Goal: Information Seeking & Learning: Learn about a topic

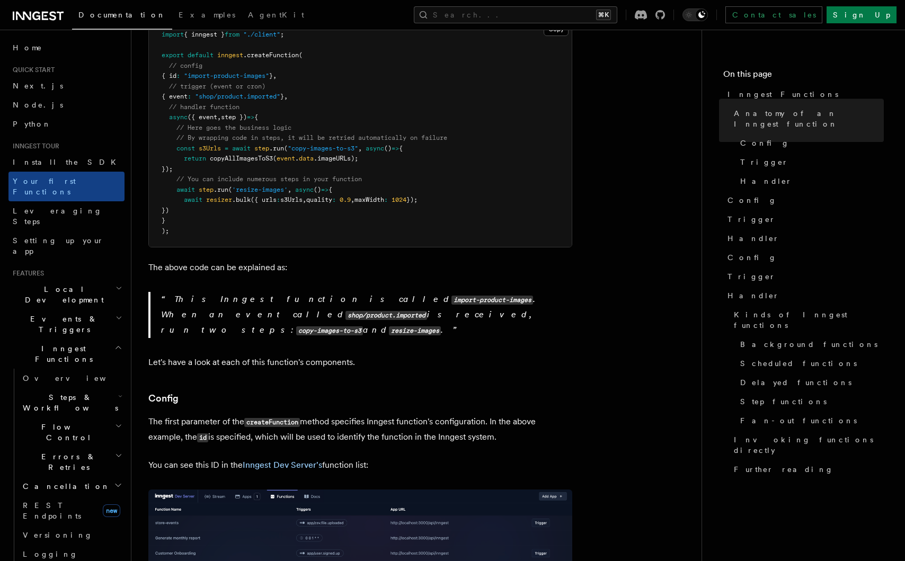
scroll to position [332, 0]
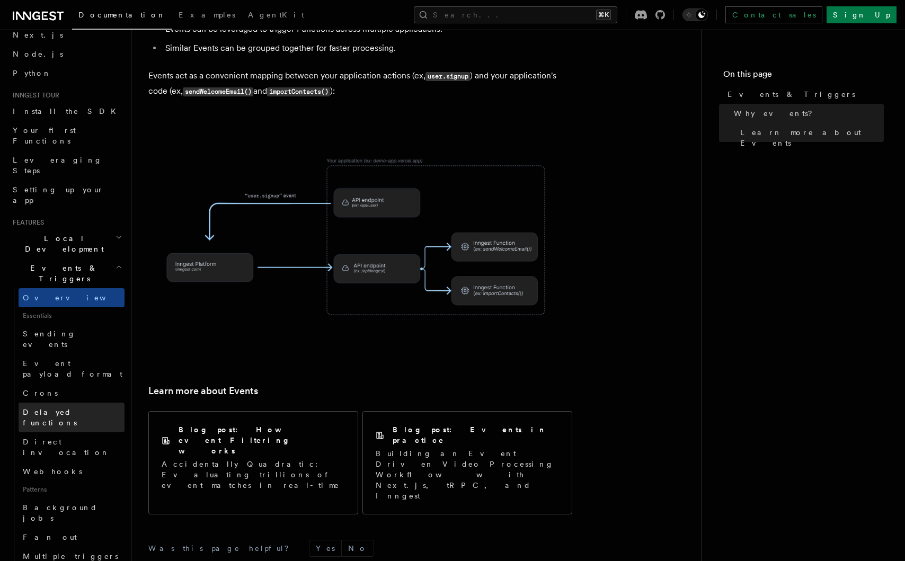
scroll to position [63, 0]
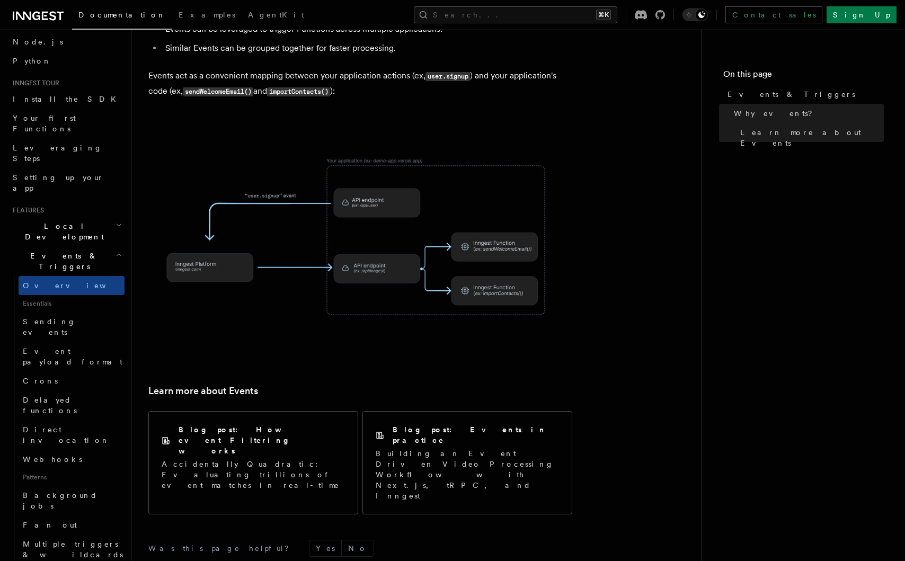
click at [87, 246] on h2 "Events & Triggers" at bounding box center [66, 261] width 116 height 30
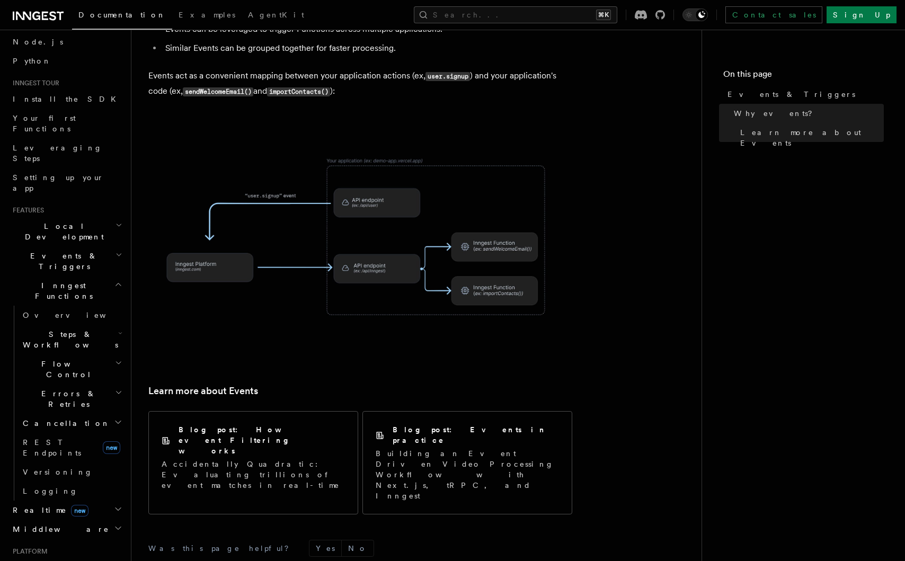
click at [64, 329] on span "Steps & Workflows" at bounding box center [69, 339] width 100 height 21
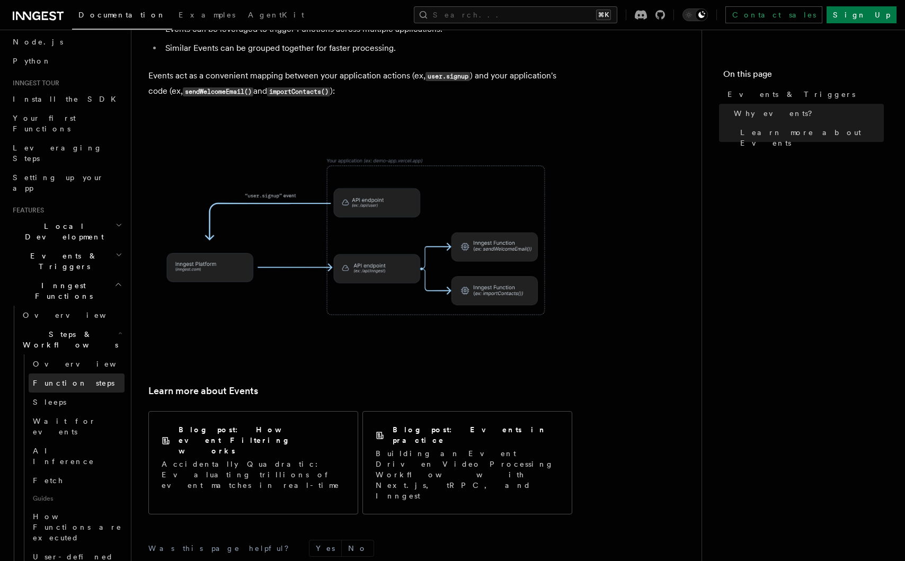
click at [81, 373] on link "Function steps" at bounding box center [77, 382] width 96 height 19
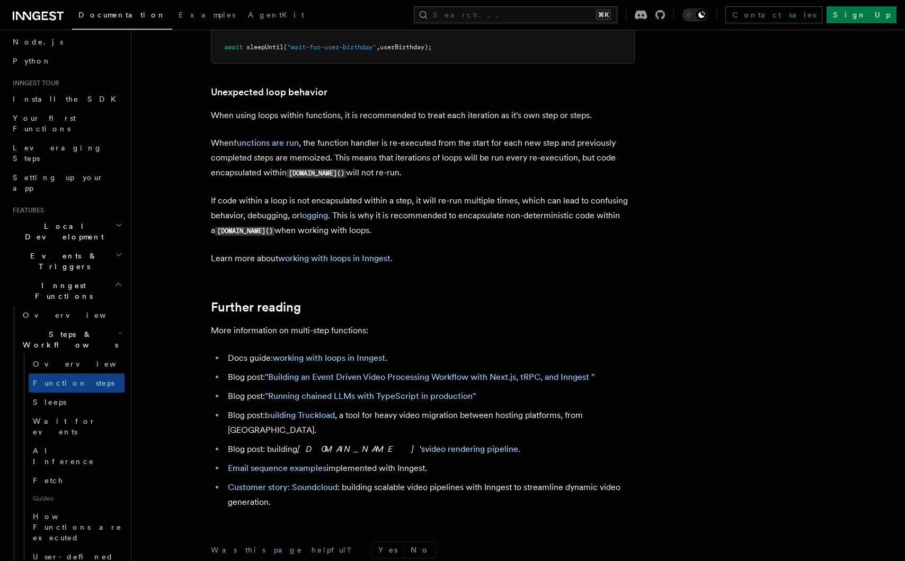
scroll to position [3355, 0]
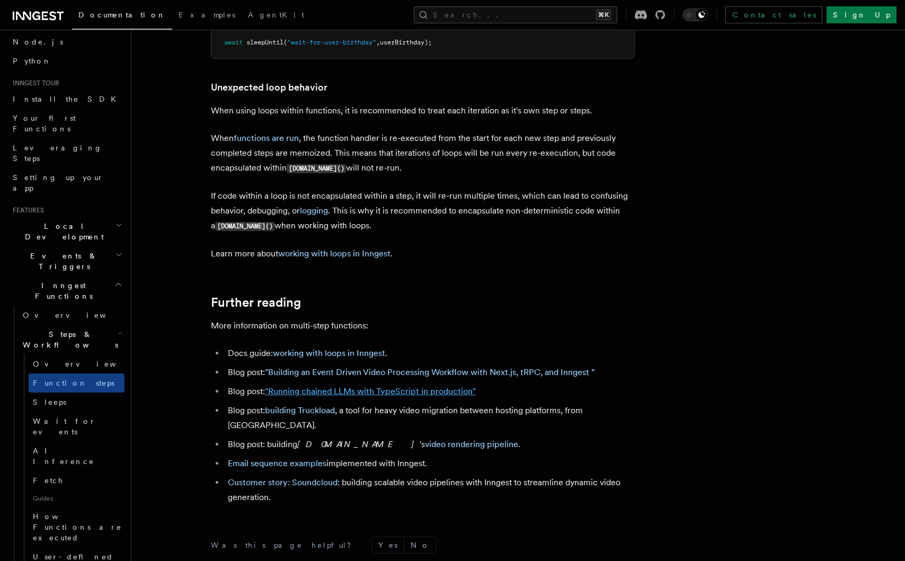
click at [349, 396] on link ""Running chained LLMs with TypeScript in production"" at bounding box center [370, 391] width 211 height 10
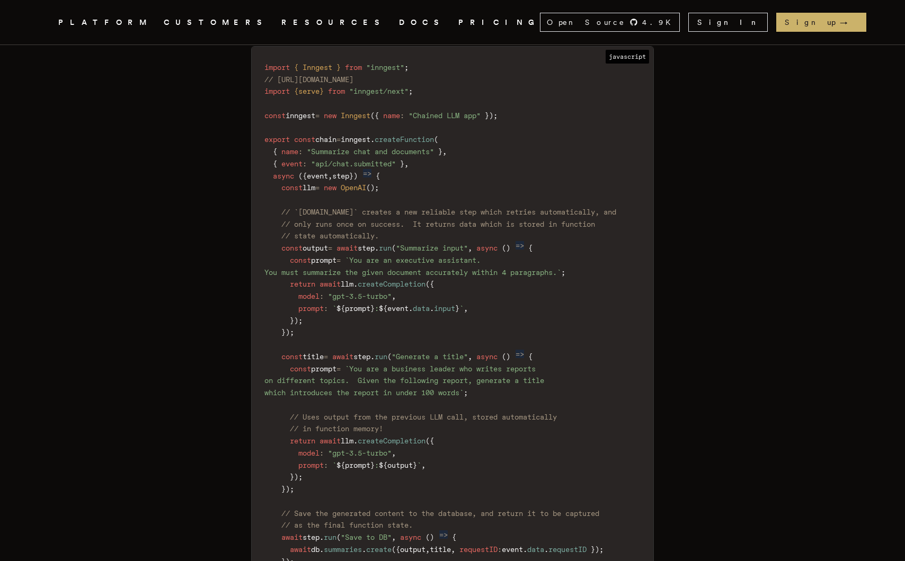
scroll to position [1314, 0]
click at [328, 246] on span "output" at bounding box center [314, 246] width 25 height 8
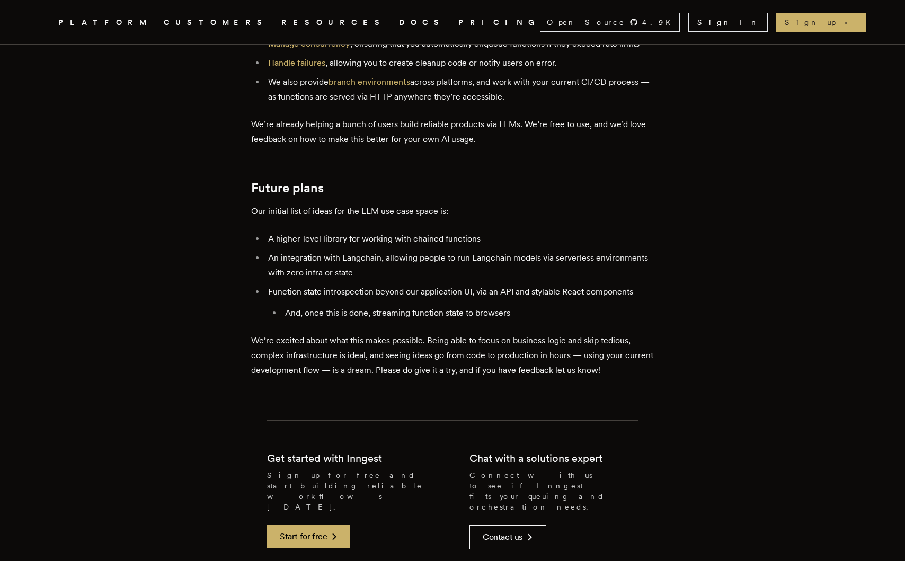
scroll to position [2400, 0]
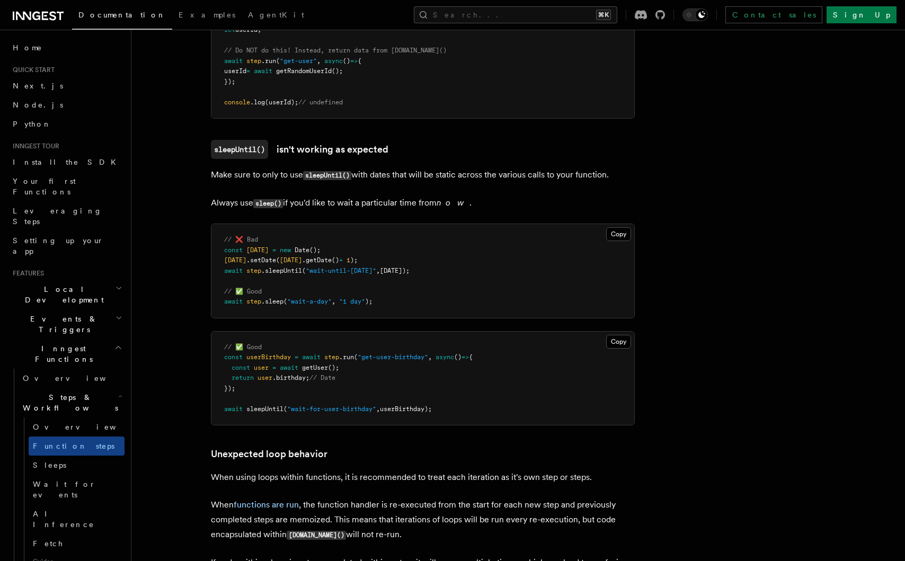
scroll to position [2895, 0]
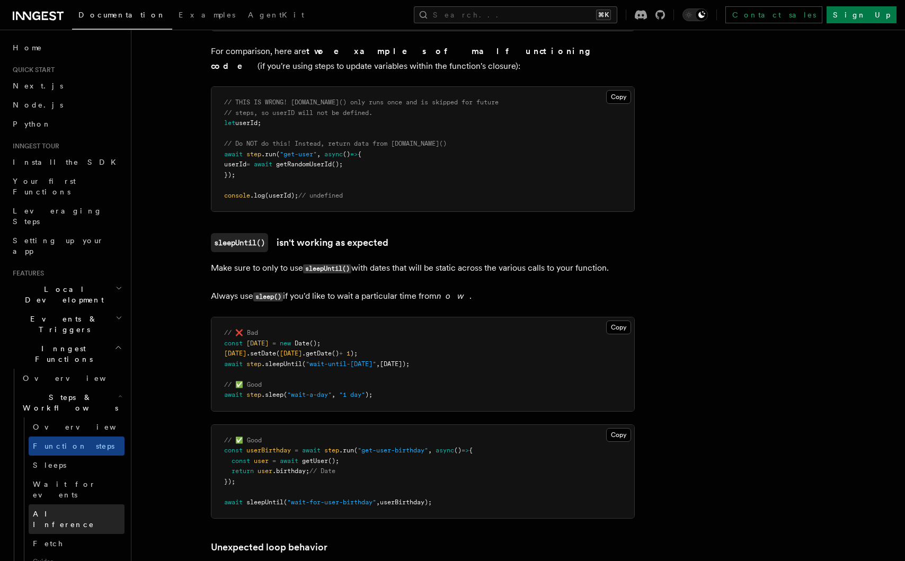
click at [77, 504] on link "AI Inference" at bounding box center [77, 519] width 96 height 30
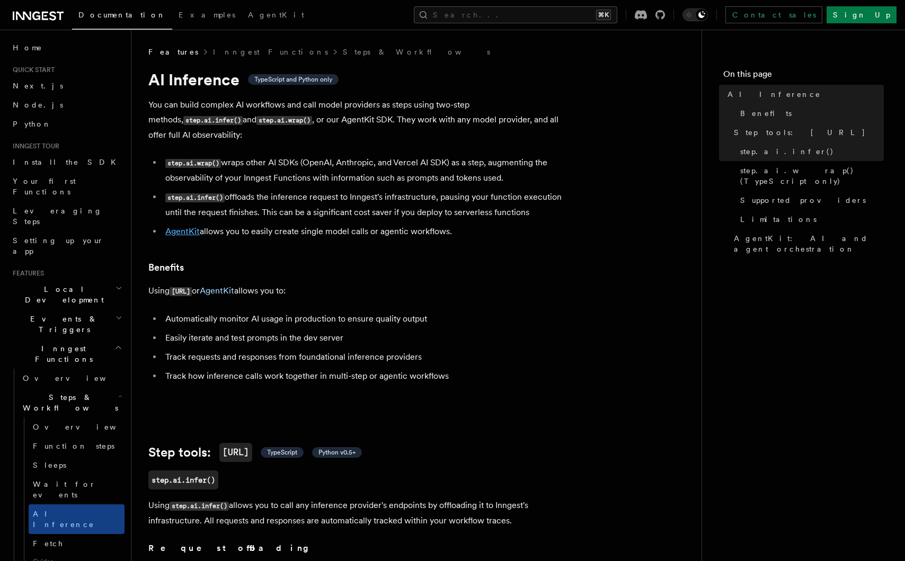
click at [187, 226] on link "AgentKit" at bounding box center [182, 231] width 34 height 10
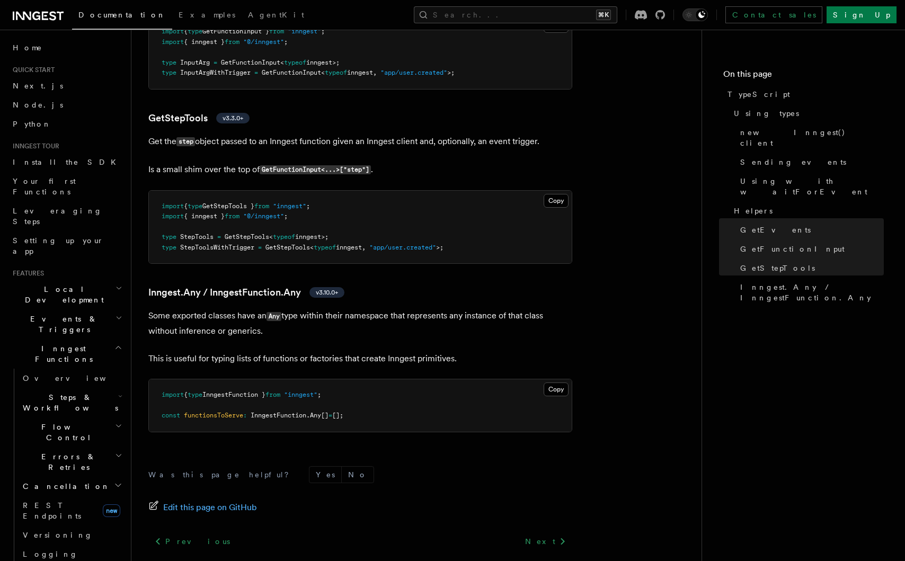
scroll to position [2469, 0]
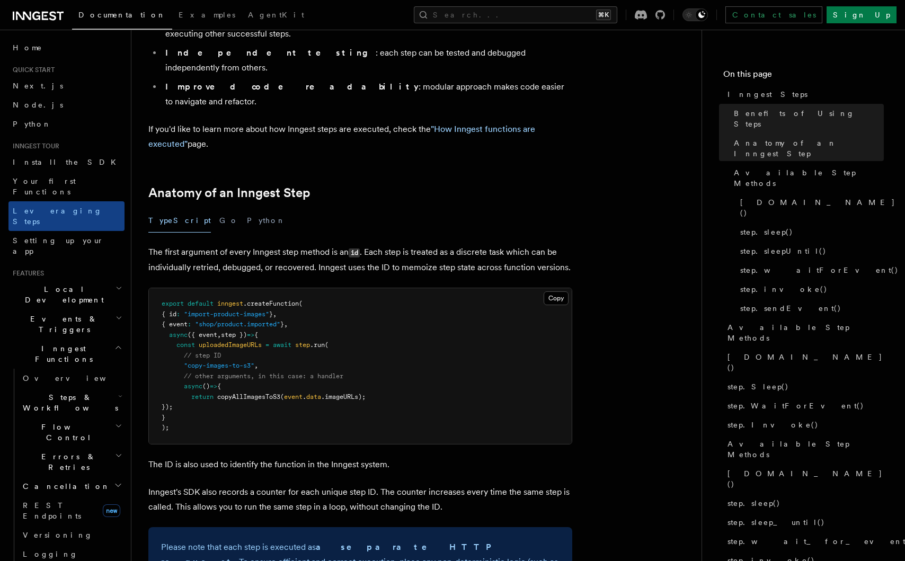
scroll to position [311, 0]
click at [241, 341] on span "uploadedImageURLs" at bounding box center [230, 344] width 63 height 7
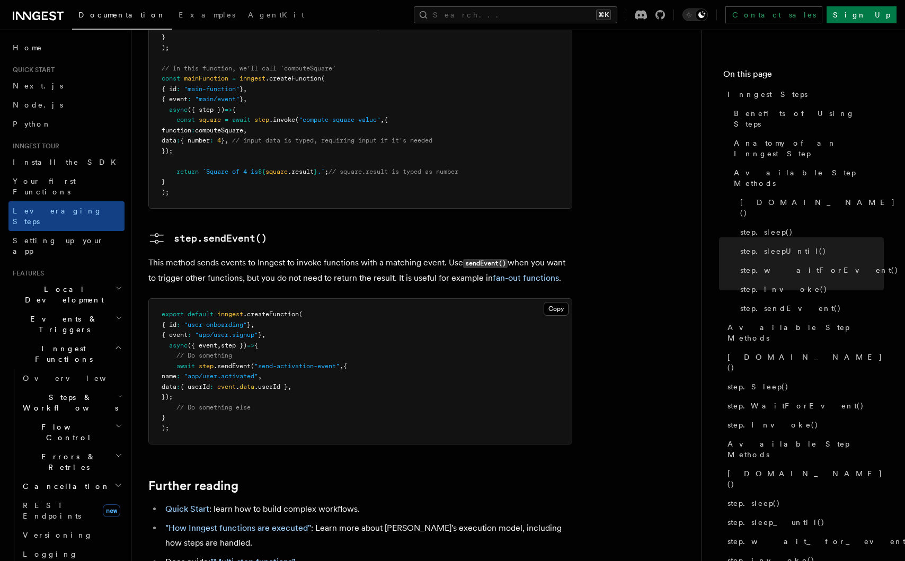
scroll to position [2133, 0]
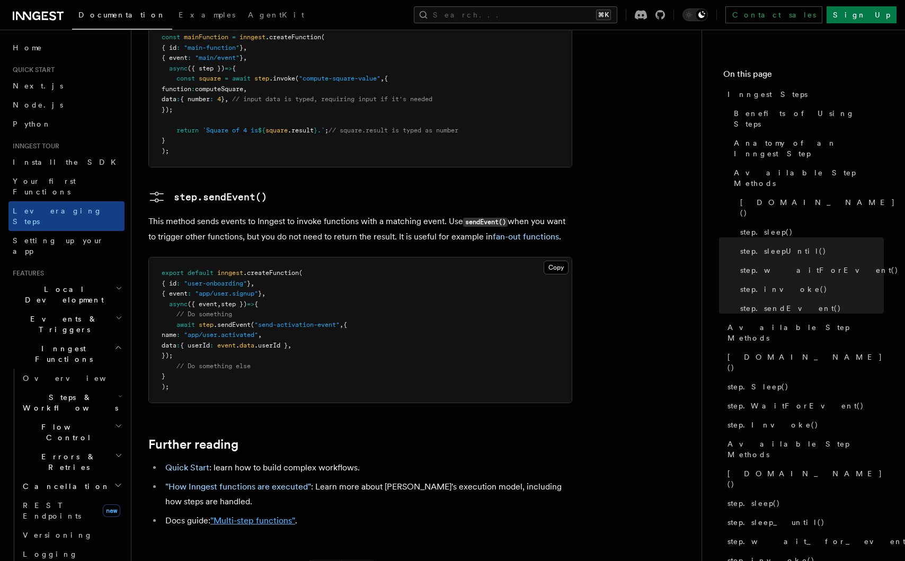
click at [262, 515] on link ""Multi-step functions"" at bounding box center [252, 520] width 85 height 10
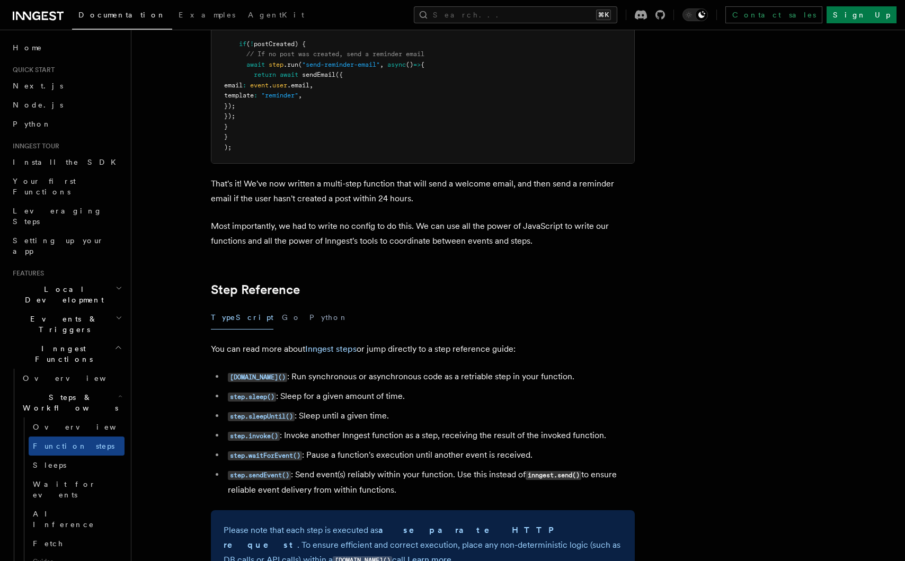
scroll to position [1661, 0]
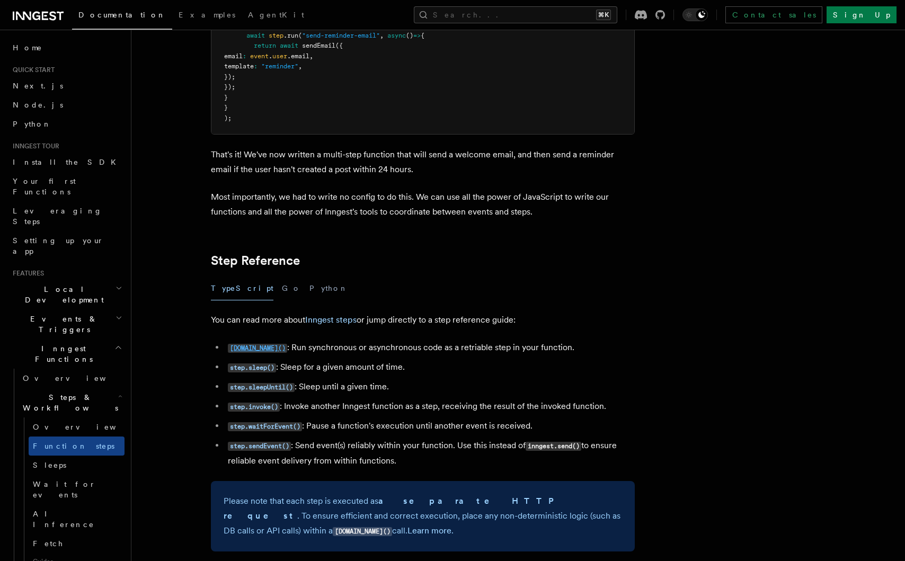
click at [257, 353] on code "[DOMAIN_NAME]()" at bounding box center [257, 348] width 59 height 9
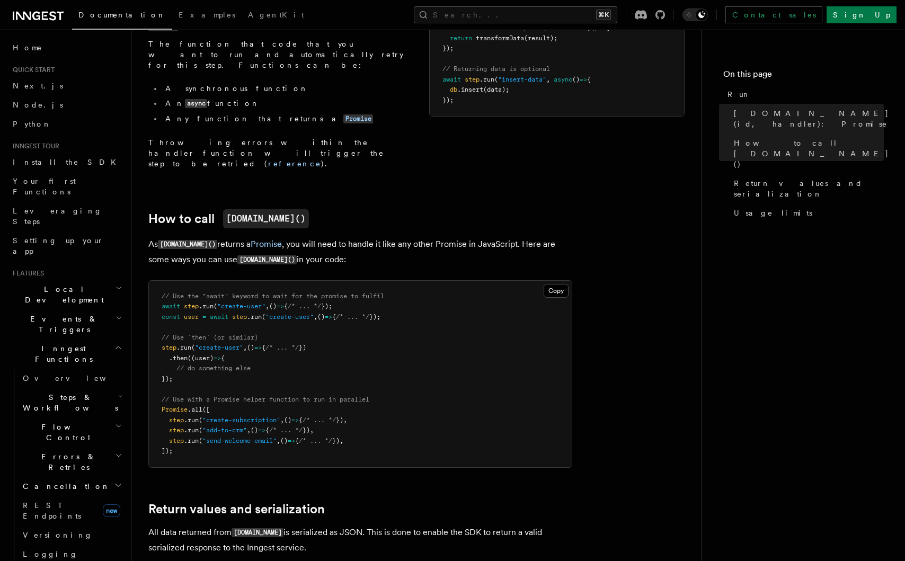
scroll to position [418, 0]
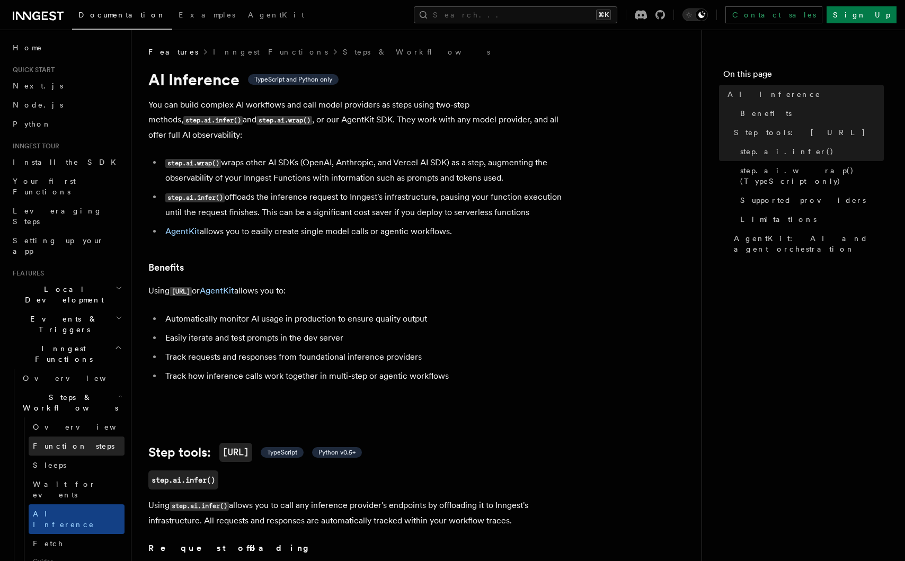
click at [69, 442] on span "Function steps" at bounding box center [74, 446] width 82 height 8
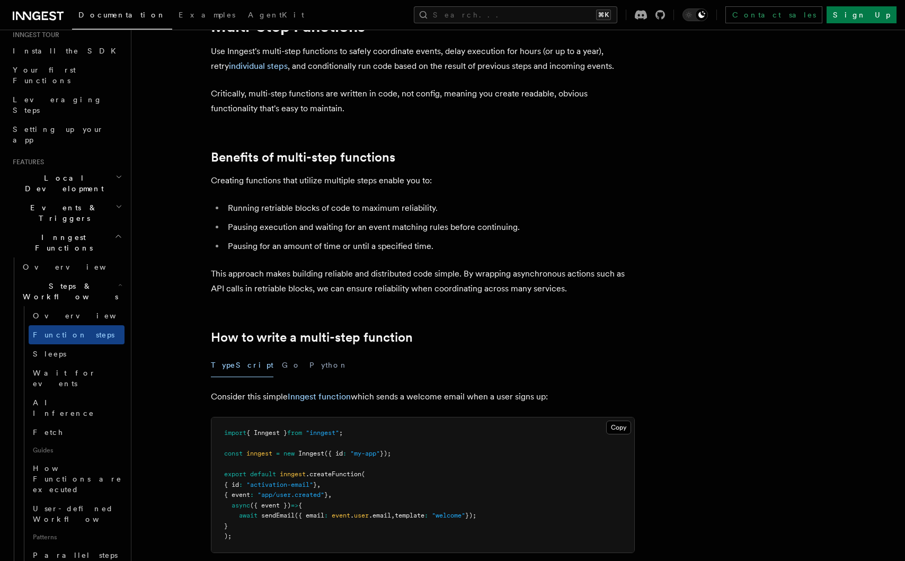
scroll to position [57, 0]
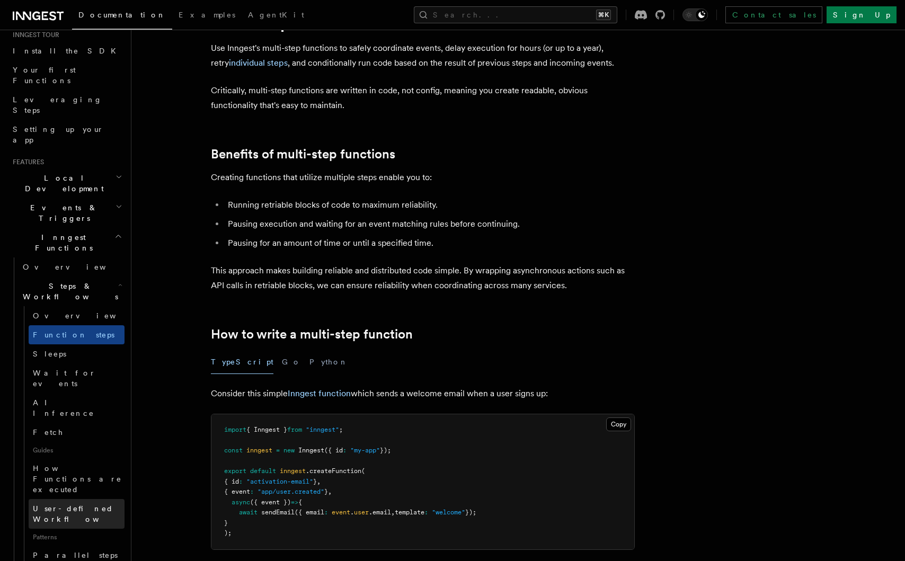
click at [78, 504] on span "User-defined Workflows" at bounding box center [80, 513] width 95 height 19
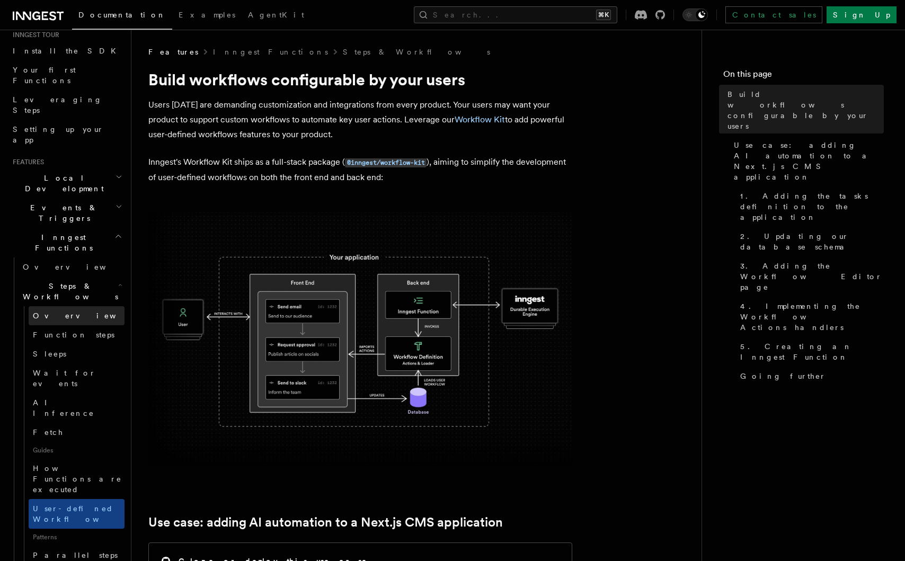
click at [74, 306] on link "Overview" at bounding box center [77, 315] width 96 height 19
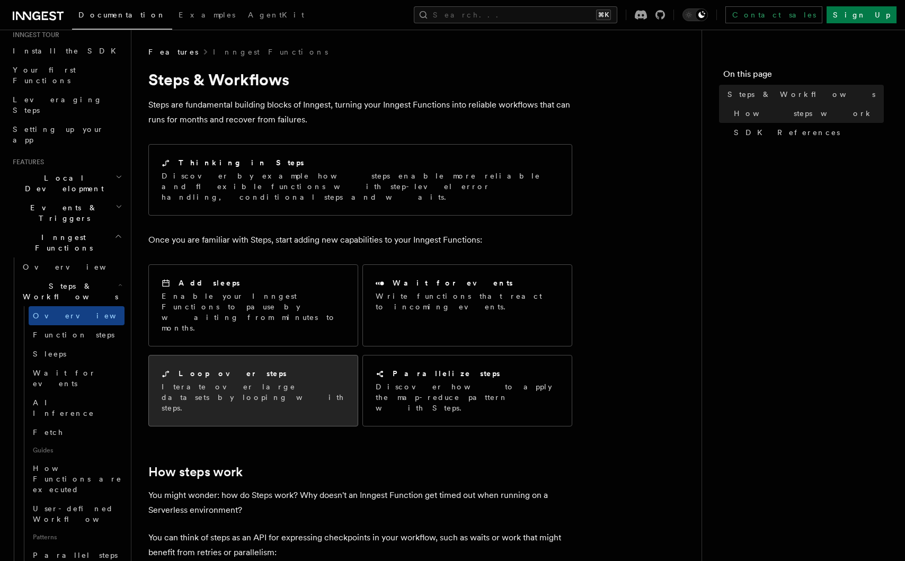
click at [274, 372] on div "Loop over steps Iterate over large datasets by looping with steps." at bounding box center [253, 390] width 209 height 70
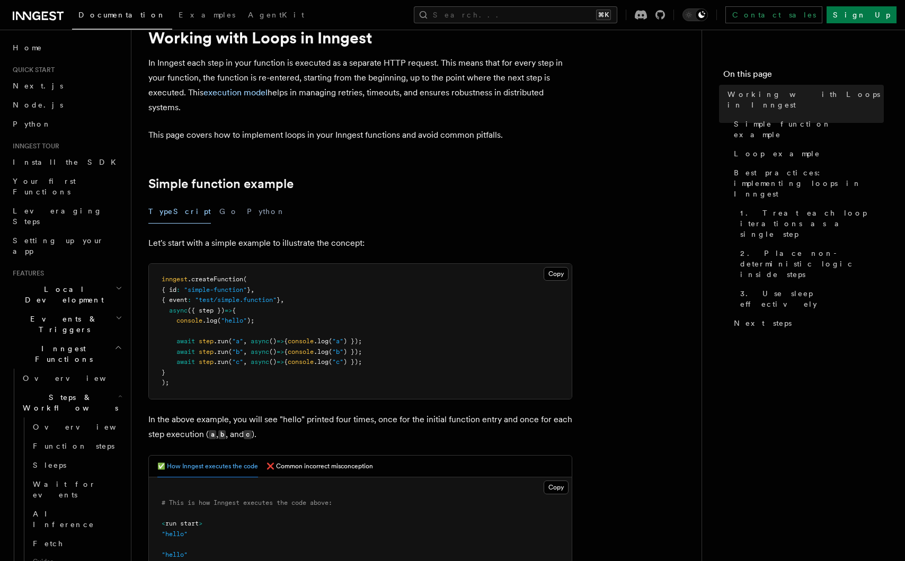
scroll to position [53, 0]
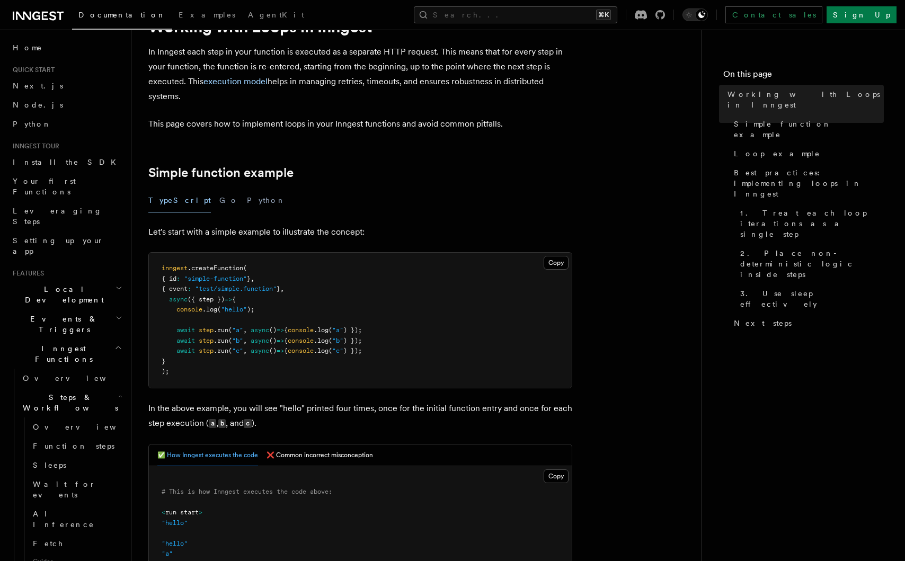
click at [396, 307] on pre "inngest .createFunction ( { id : "simple-function" } , { event : "test/simple.f…" at bounding box center [360, 320] width 423 height 135
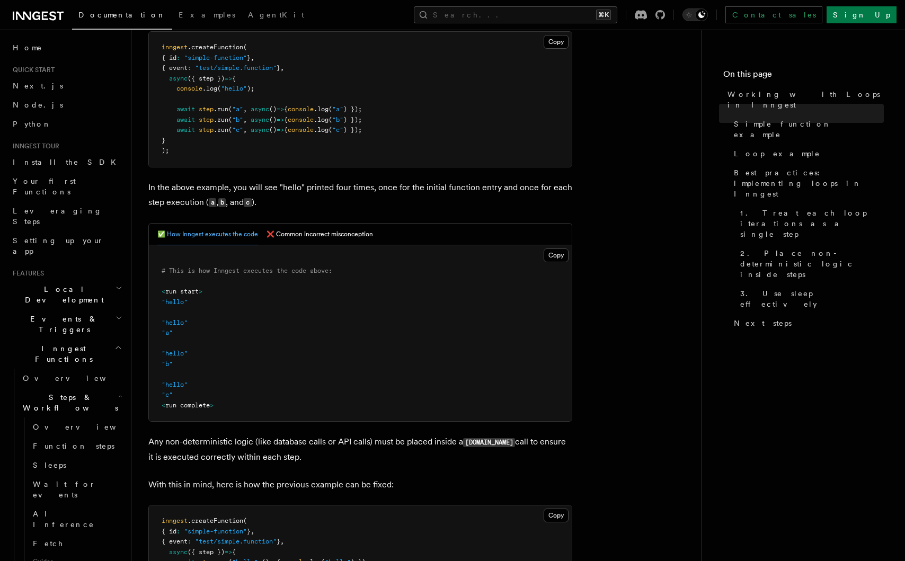
scroll to position [274, 0]
click at [351, 237] on button "❌ Common incorrect misconception" at bounding box center [319, 234] width 106 height 22
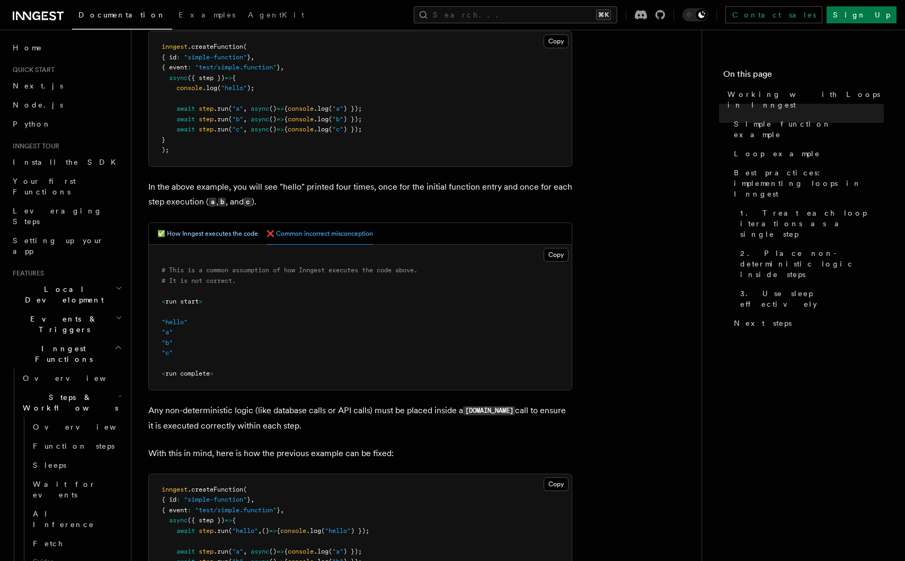
click at [237, 235] on button "✅ How Inngest executes the code" at bounding box center [207, 234] width 101 height 22
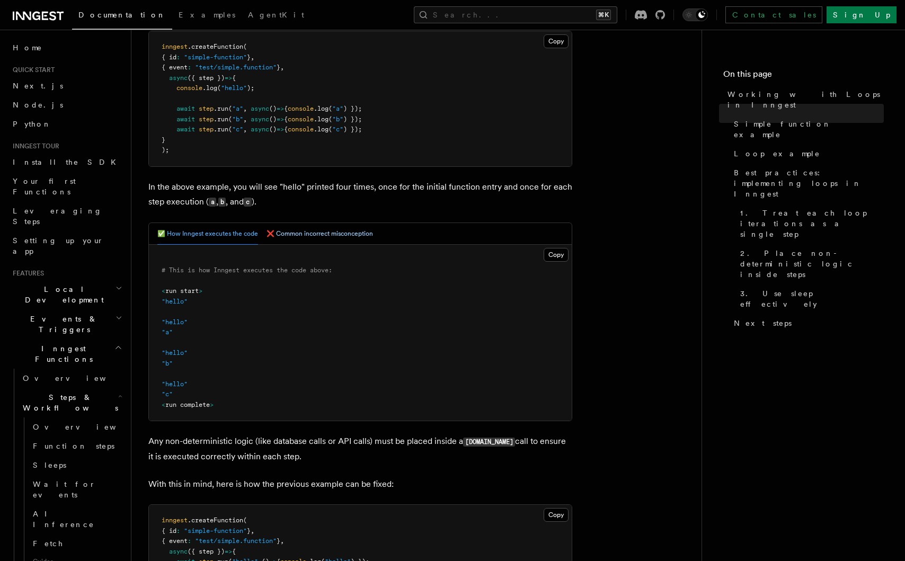
click at [314, 231] on button "❌ Common incorrect misconception" at bounding box center [319, 234] width 106 height 22
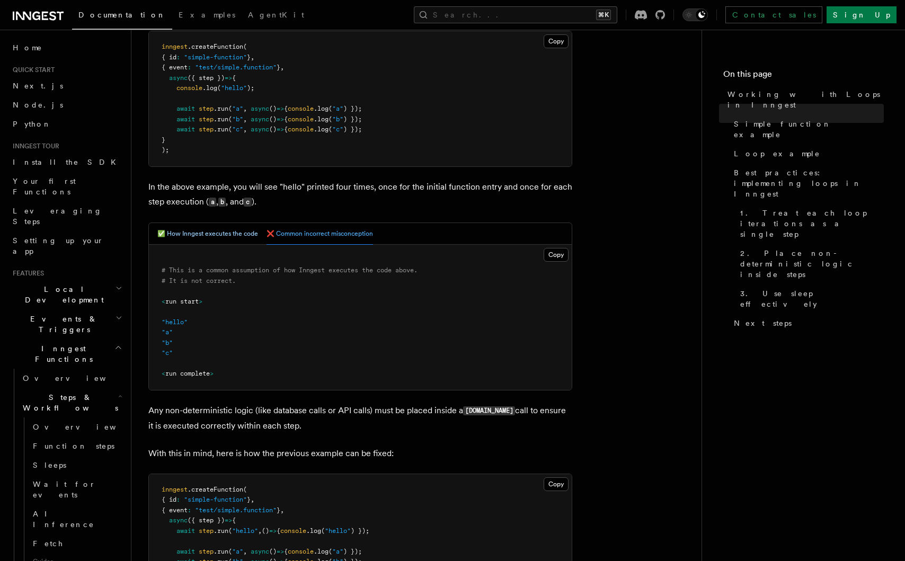
click at [236, 230] on button "✅ How Inngest executes the code" at bounding box center [207, 234] width 101 height 22
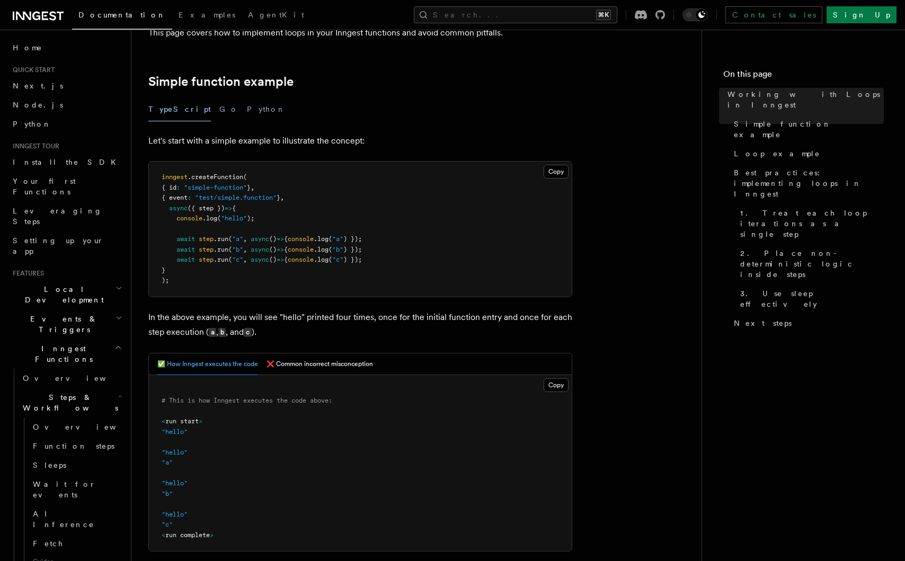
scroll to position [0, 0]
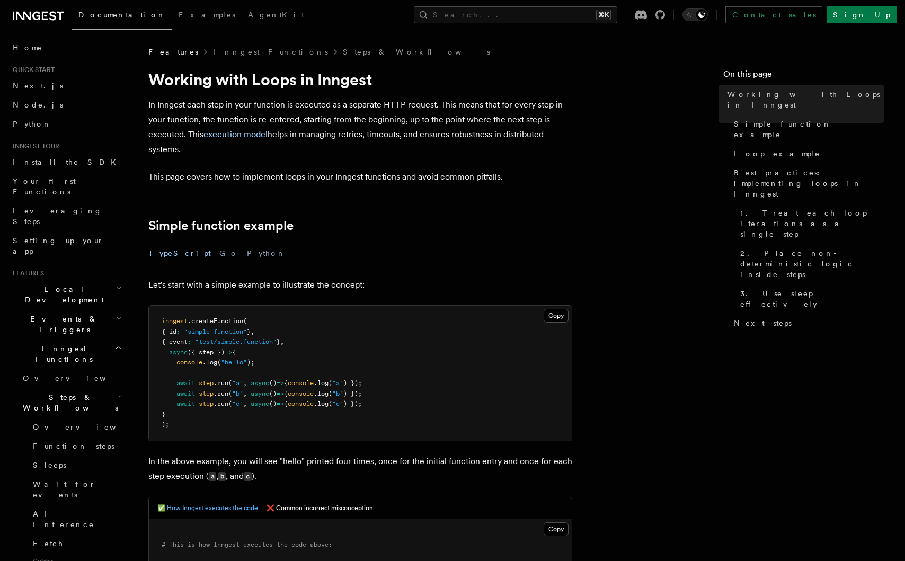
click at [420, 244] on div "TypeScript Go Python" at bounding box center [360, 254] width 424 height 24
